Goal: Book appointment/travel/reservation

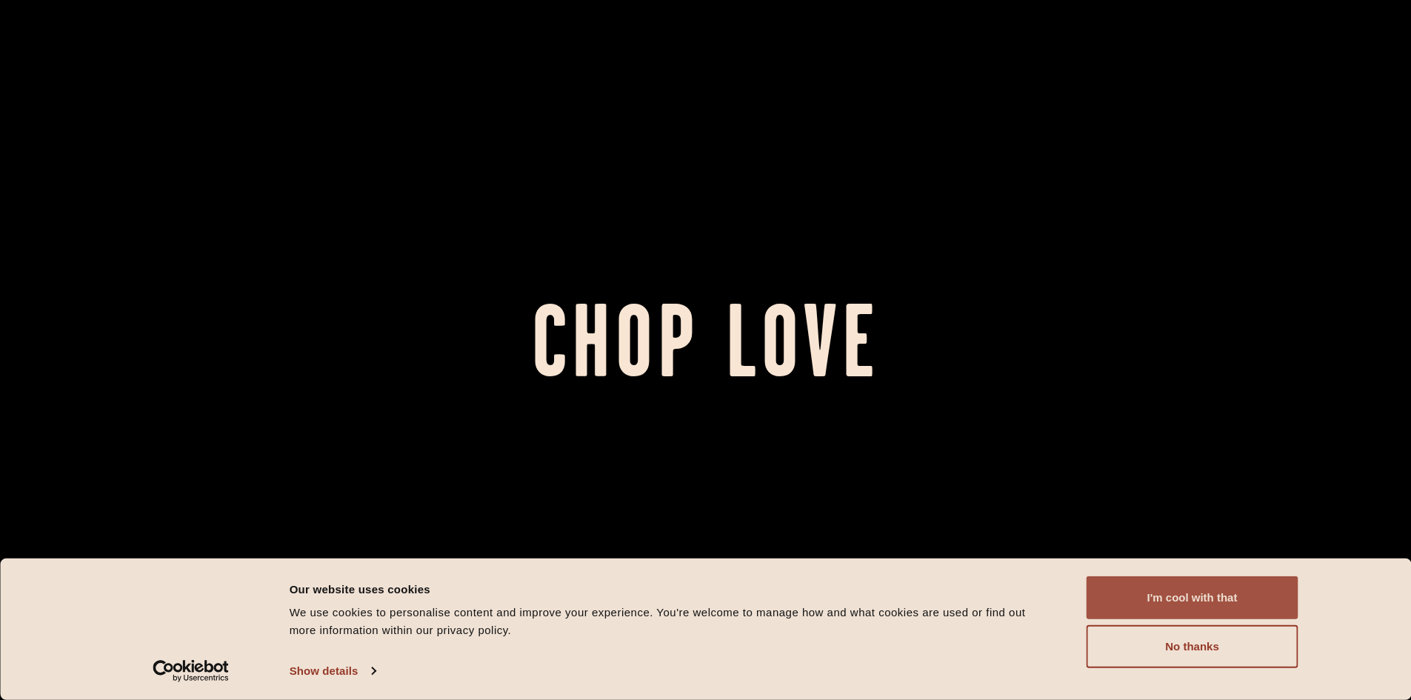
click at [1165, 603] on button "I'm cool with that" at bounding box center [1193, 597] width 212 height 43
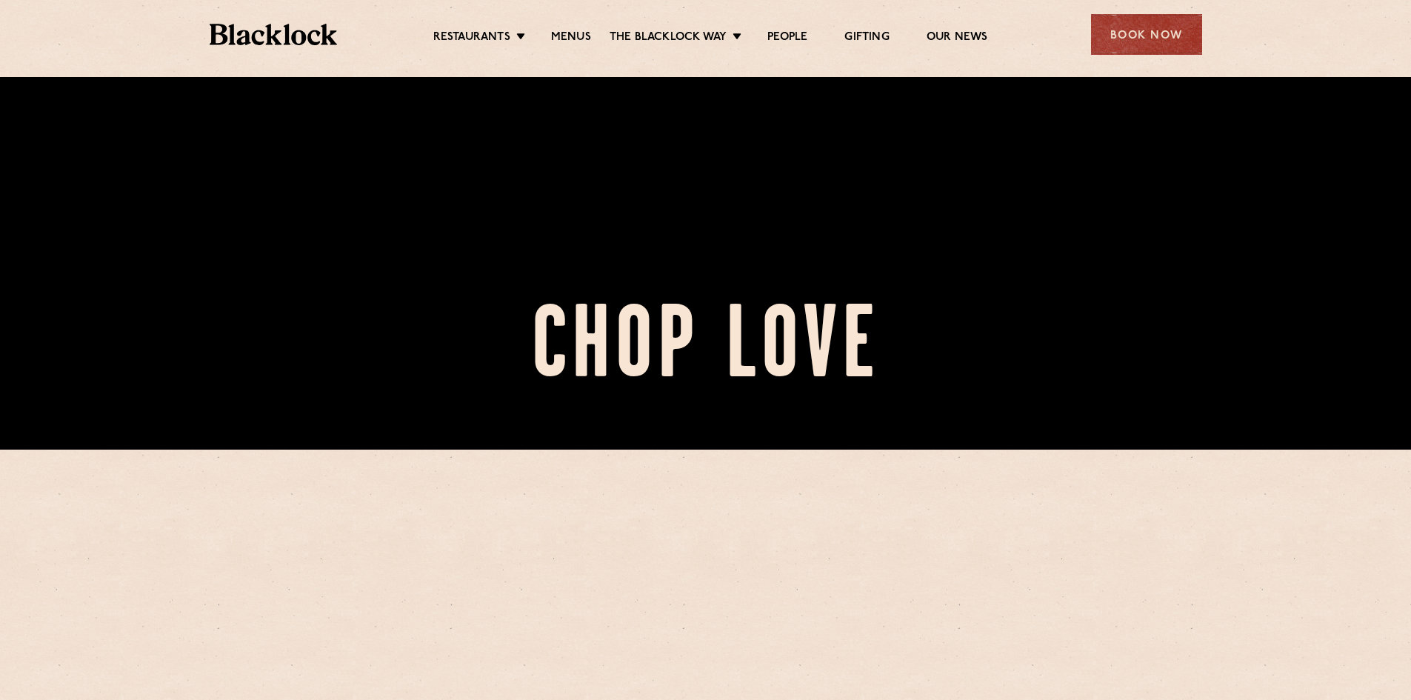
scroll to position [593, 0]
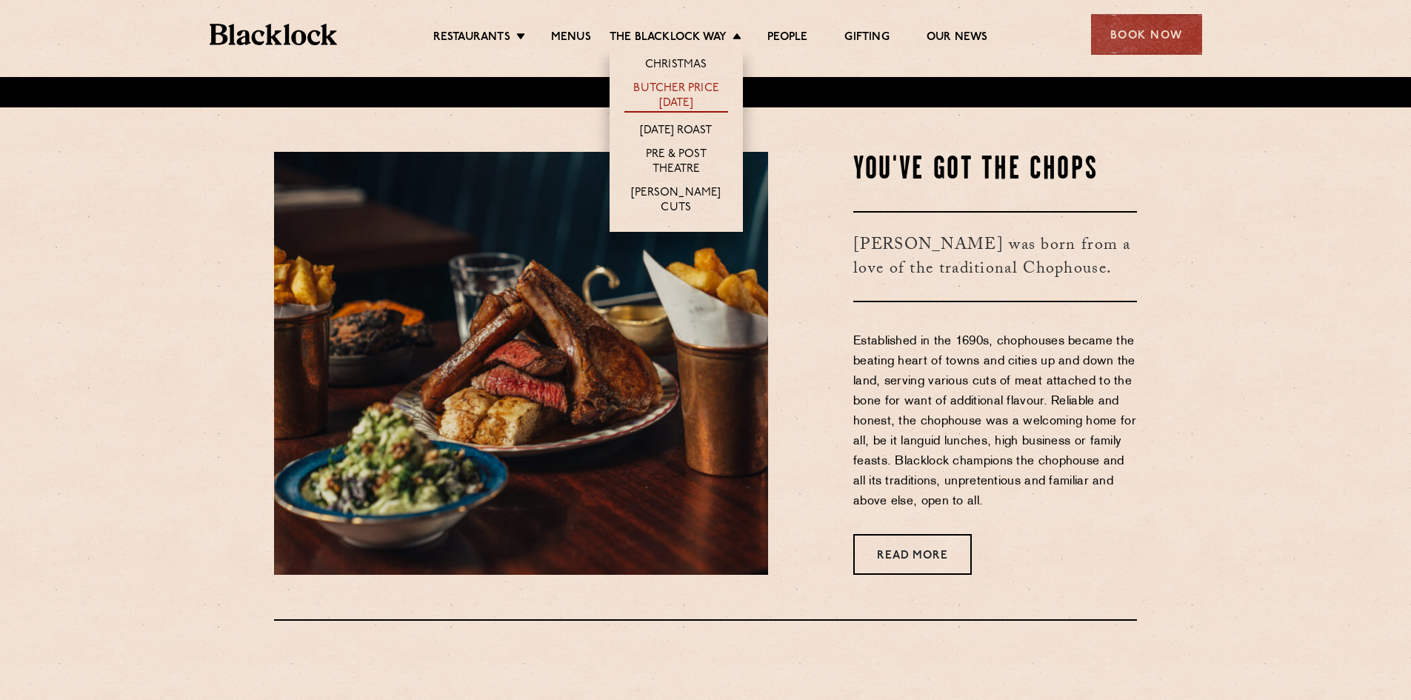
click at [687, 90] on link "Butcher Price [DATE]" at bounding box center [677, 96] width 104 height 31
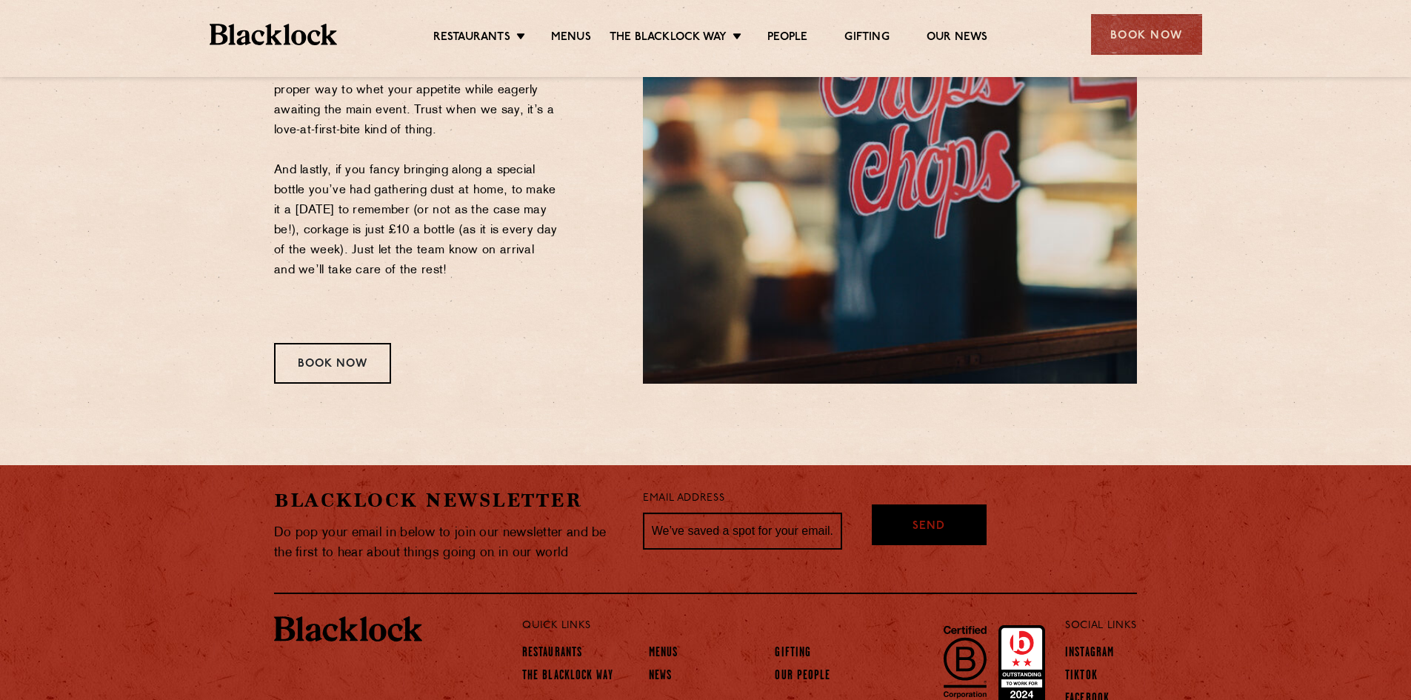
scroll to position [1852, 0]
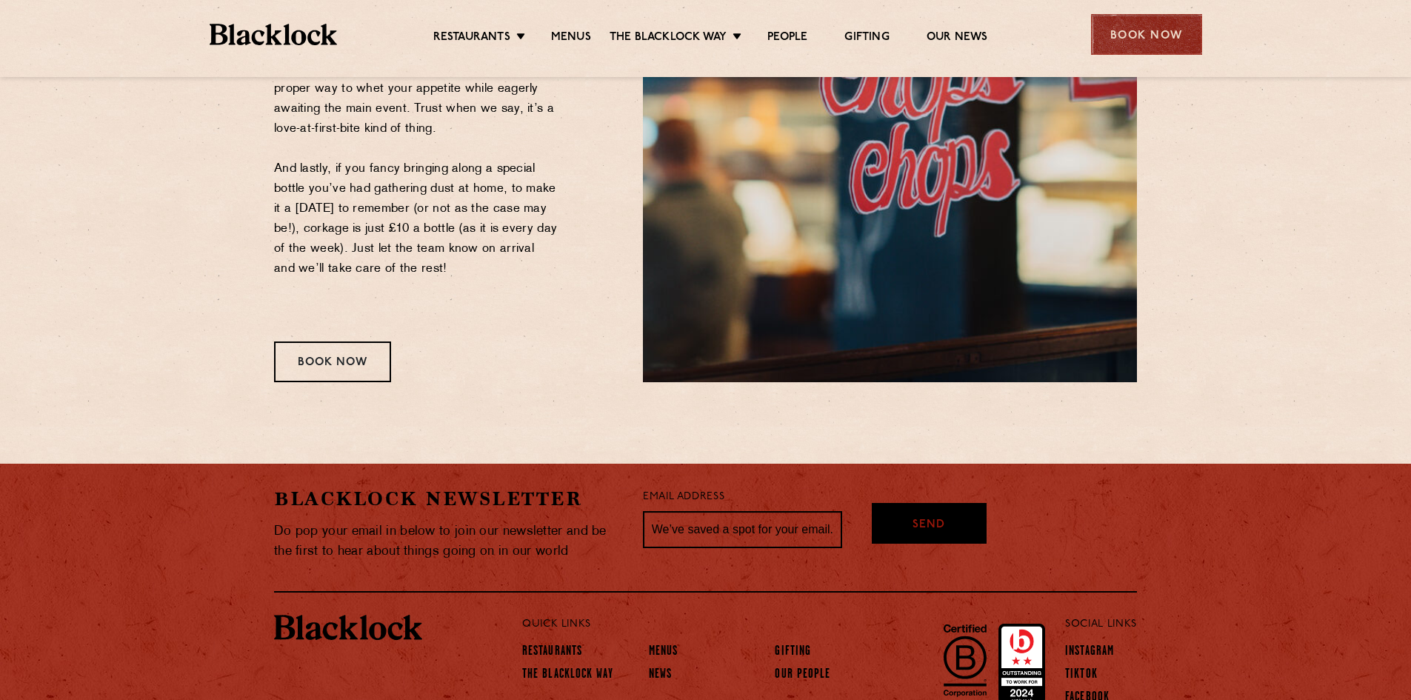
click at [1159, 29] on div "Book Now" at bounding box center [1146, 34] width 111 height 41
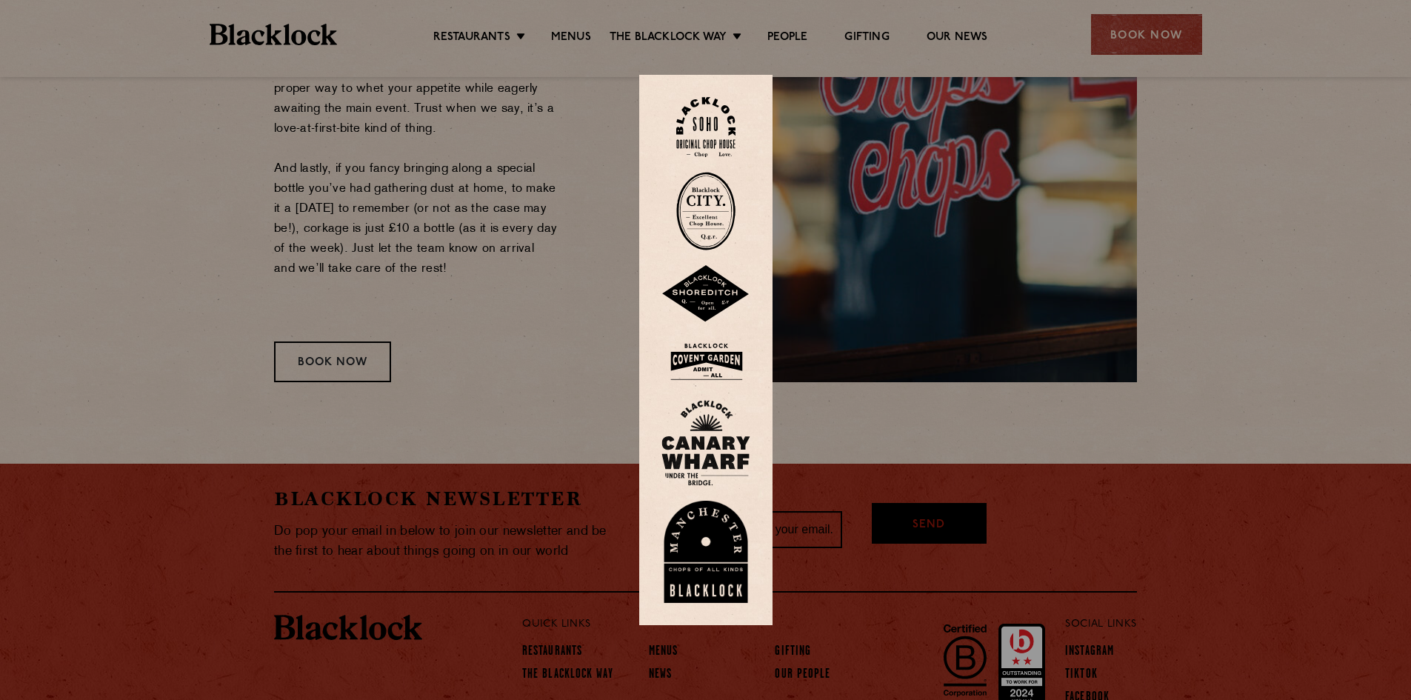
click at [552, 270] on div at bounding box center [705, 350] width 1411 height 700
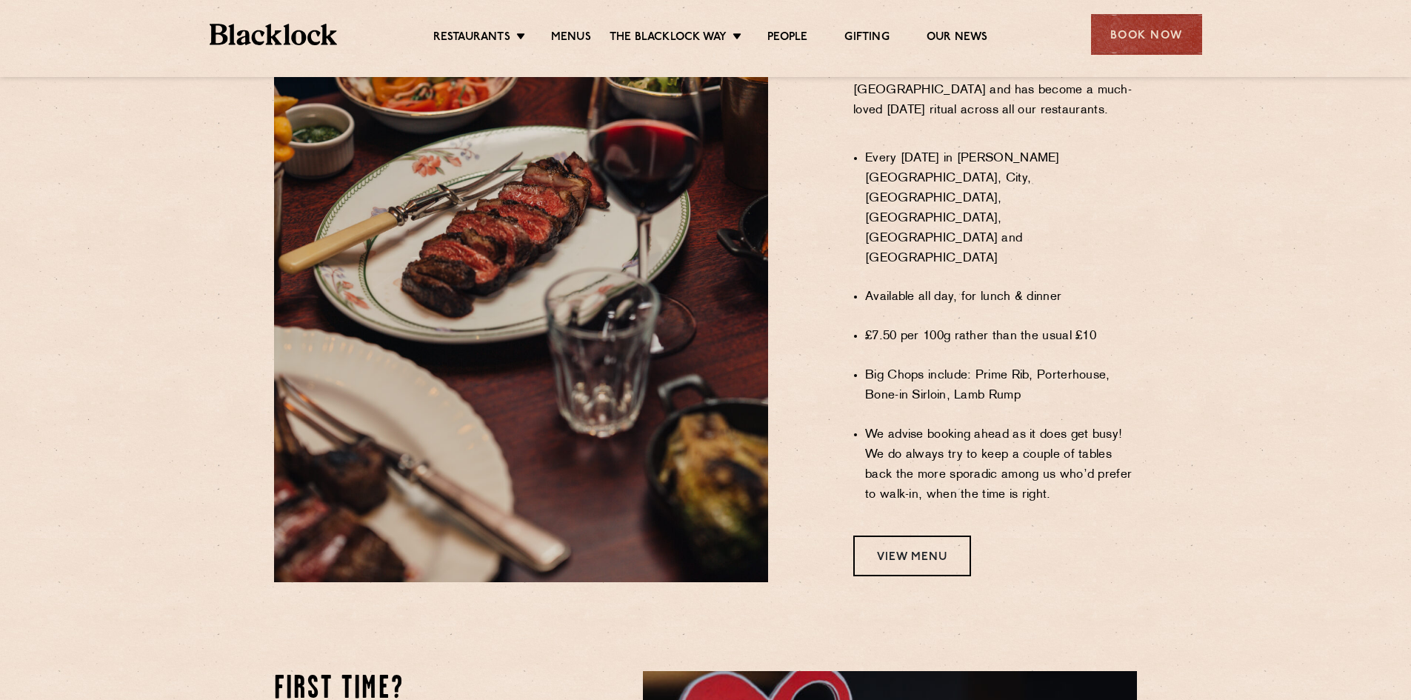
scroll to position [963, 0]
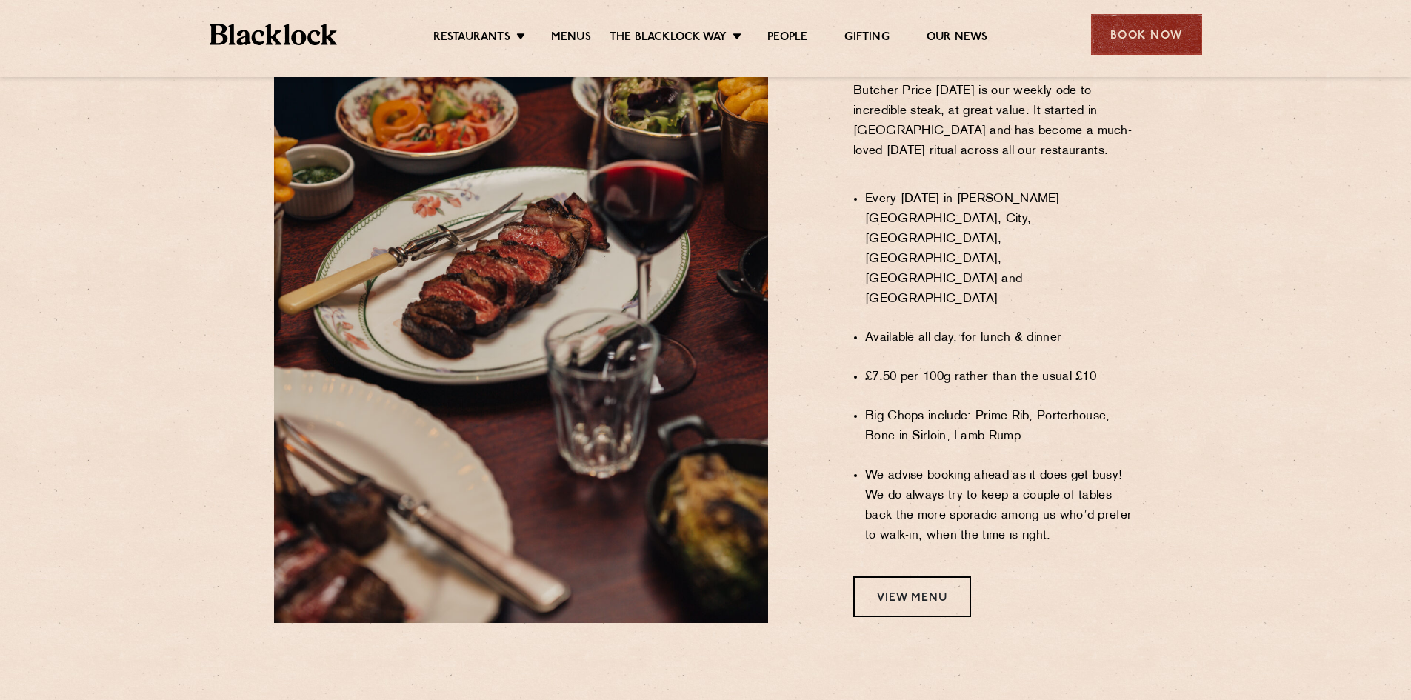
click at [1164, 41] on div "Book Now" at bounding box center [1146, 34] width 111 height 41
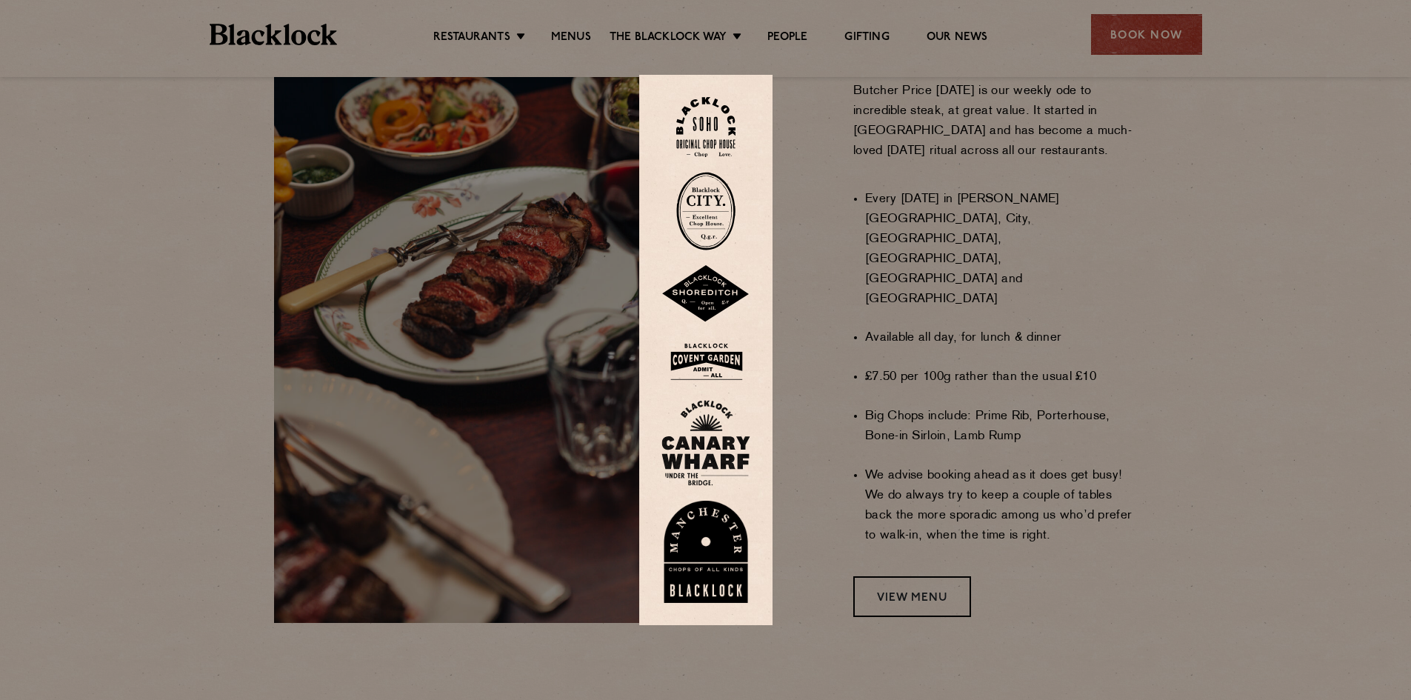
click at [714, 356] on img at bounding box center [706, 362] width 89 height 48
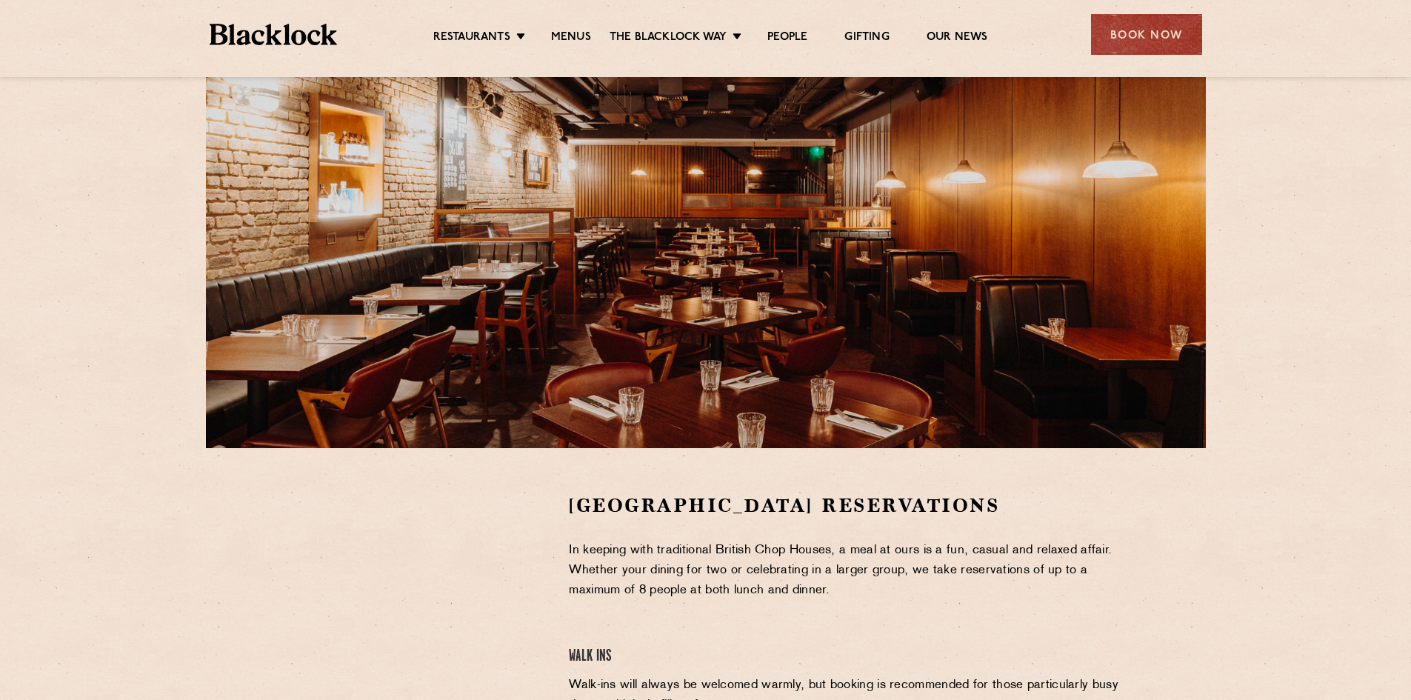
scroll to position [296, 0]
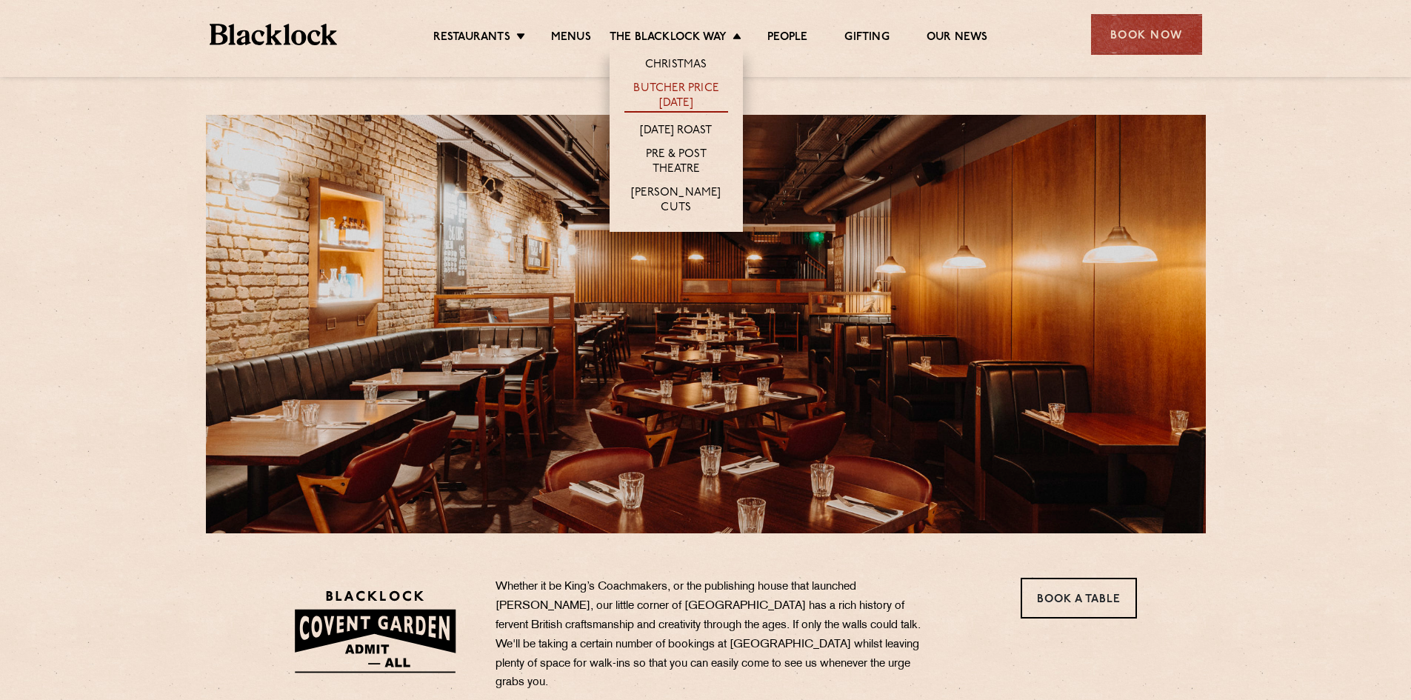
click at [706, 99] on link "Butcher Price [DATE]" at bounding box center [677, 96] width 104 height 31
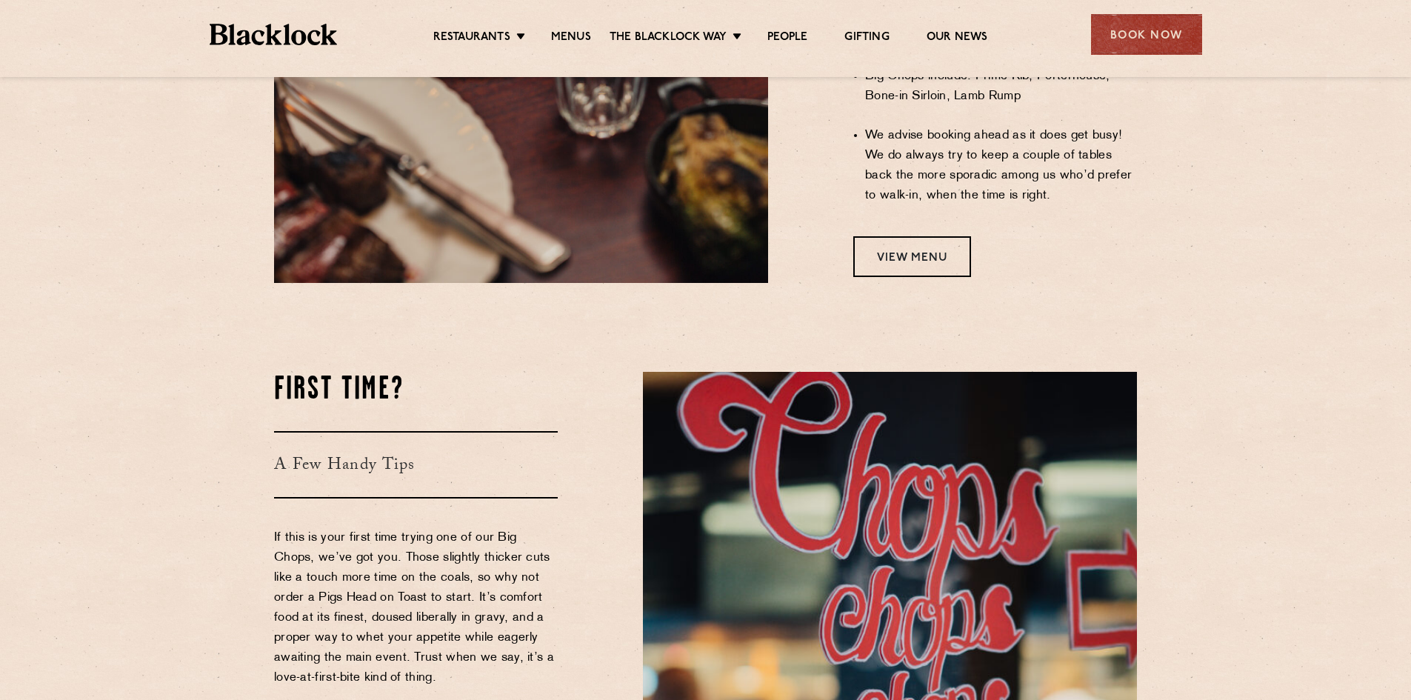
scroll to position [1482, 0]
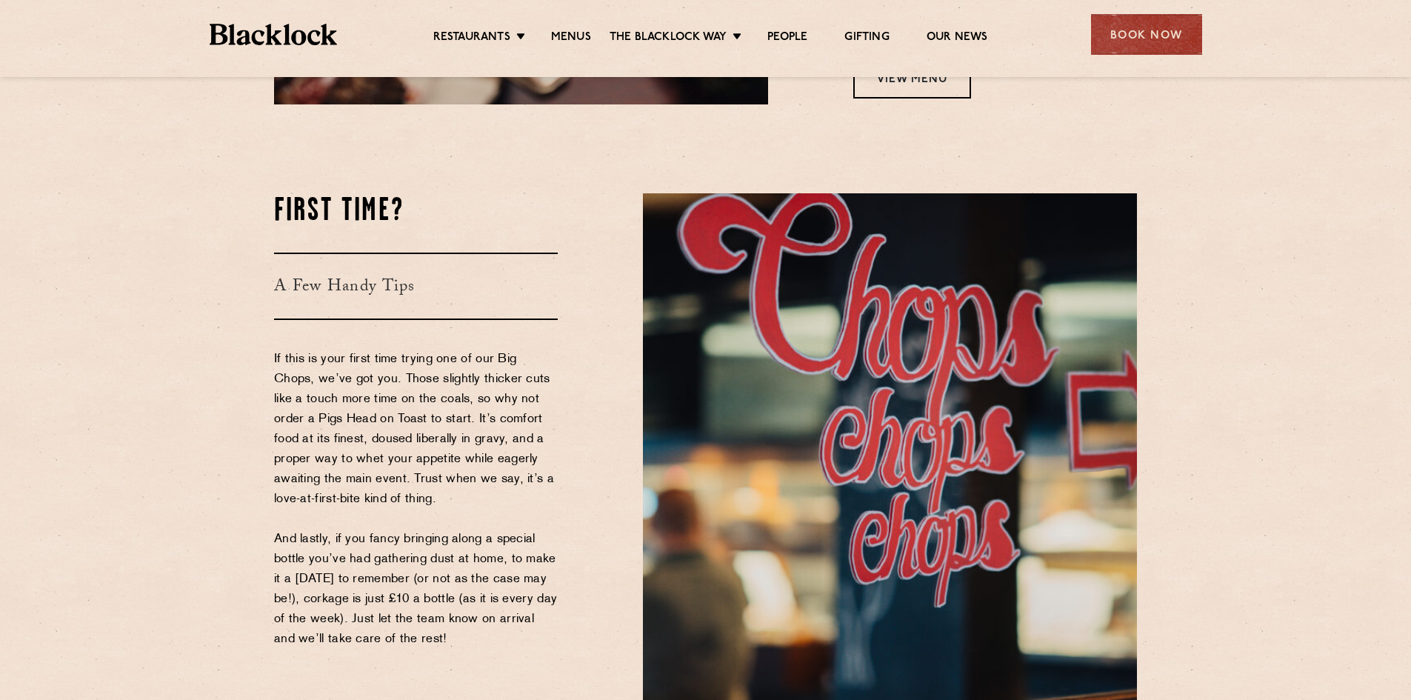
click at [1157, 33] on div "Book Now" at bounding box center [1146, 34] width 111 height 41
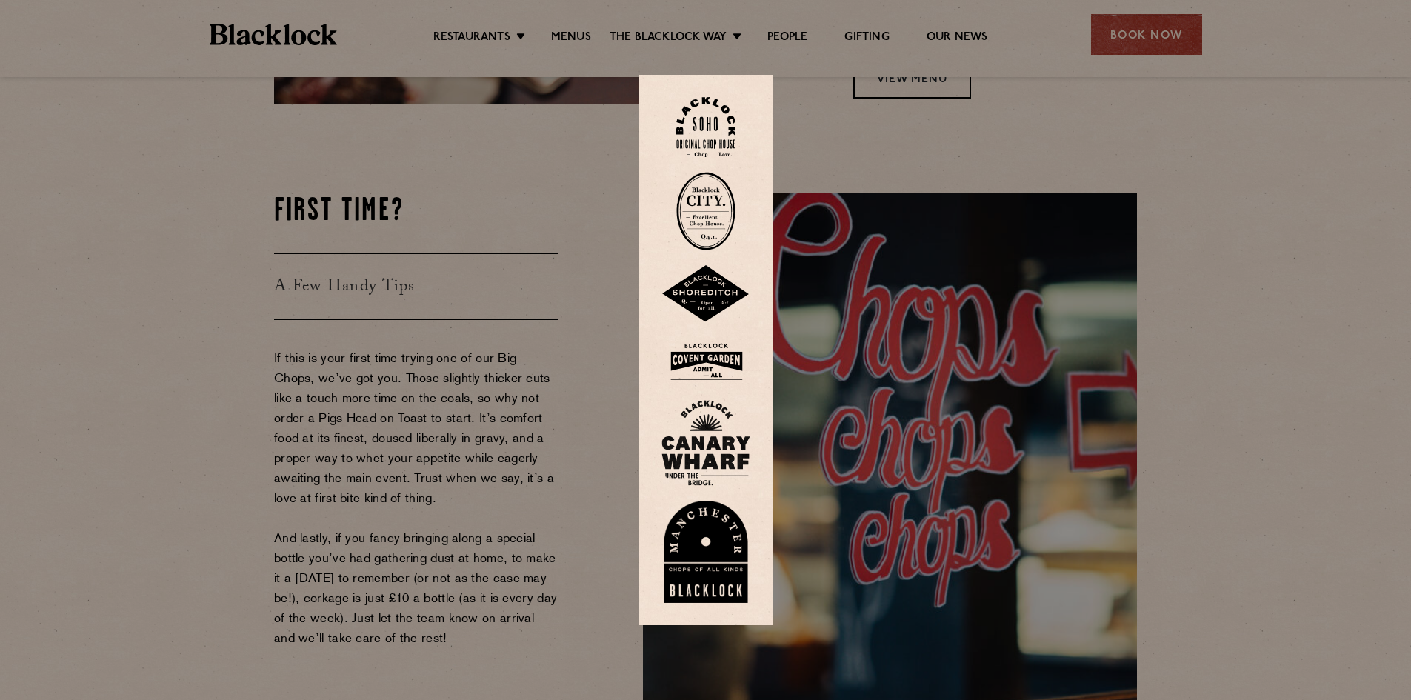
click at [713, 362] on img at bounding box center [706, 362] width 89 height 48
